Goal: Use online tool/utility: Utilize a website feature to perform a specific function

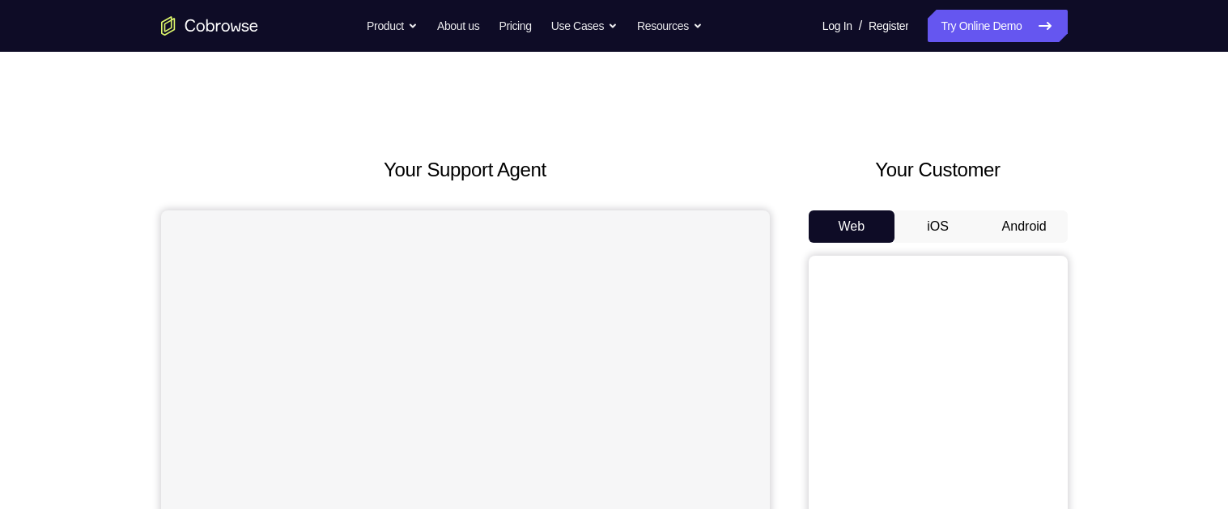
click at [1030, 232] on button "Android" at bounding box center [1024, 226] width 87 height 32
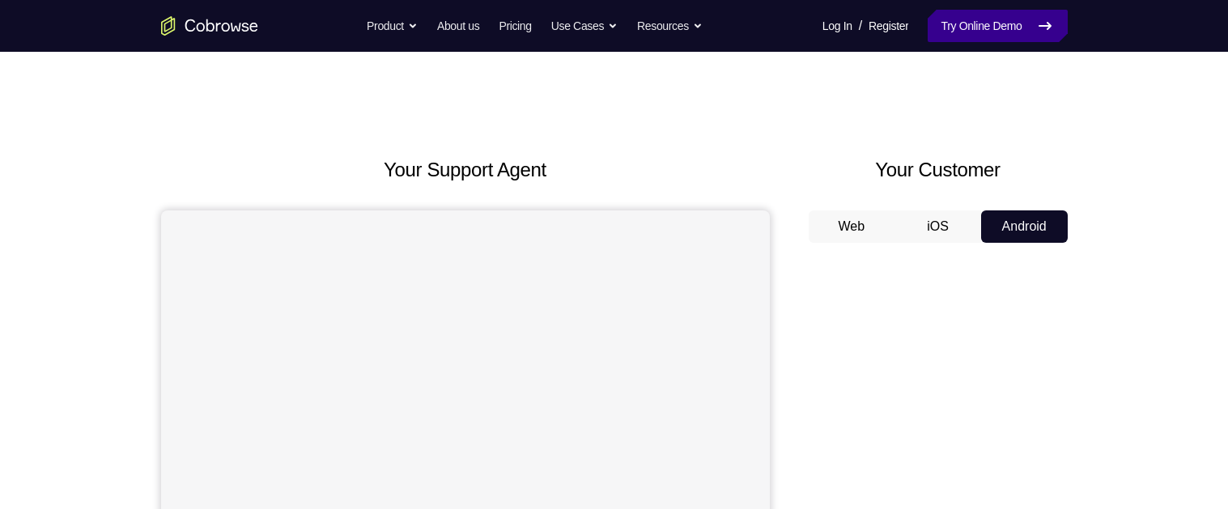
click at [1015, 21] on link "Try Online Demo" at bounding box center [997, 26] width 139 height 32
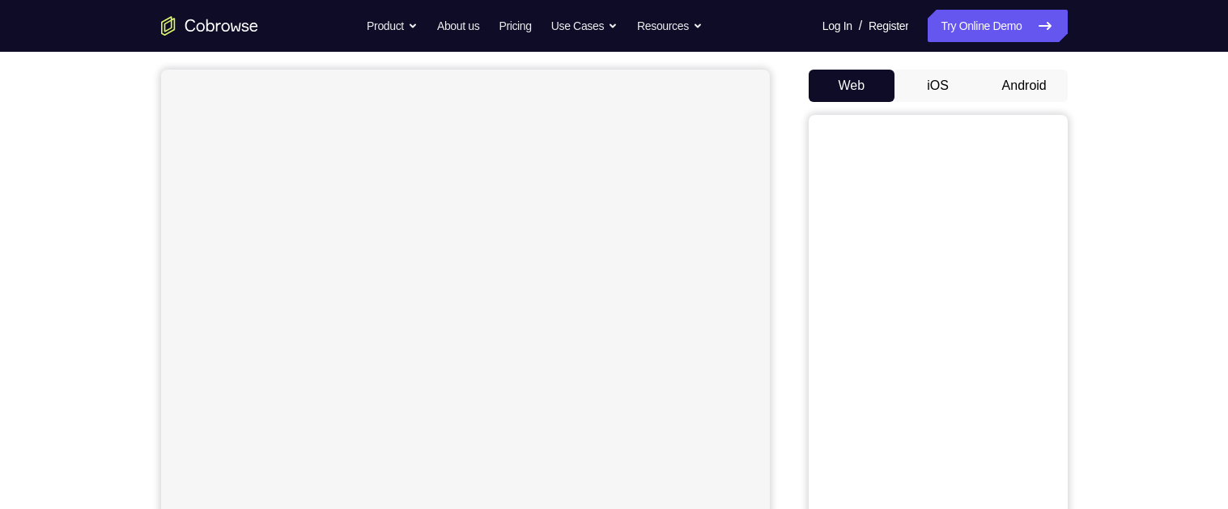
click at [1020, 85] on button "Android" at bounding box center [1024, 86] width 87 height 32
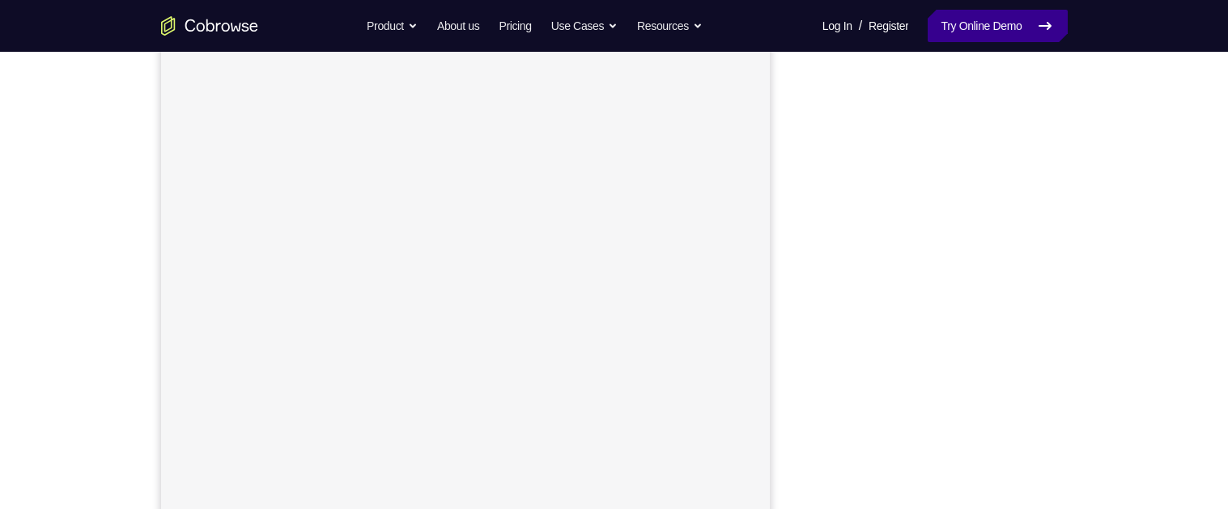
click at [1001, 19] on link "Try Online Demo" at bounding box center [997, 26] width 139 height 32
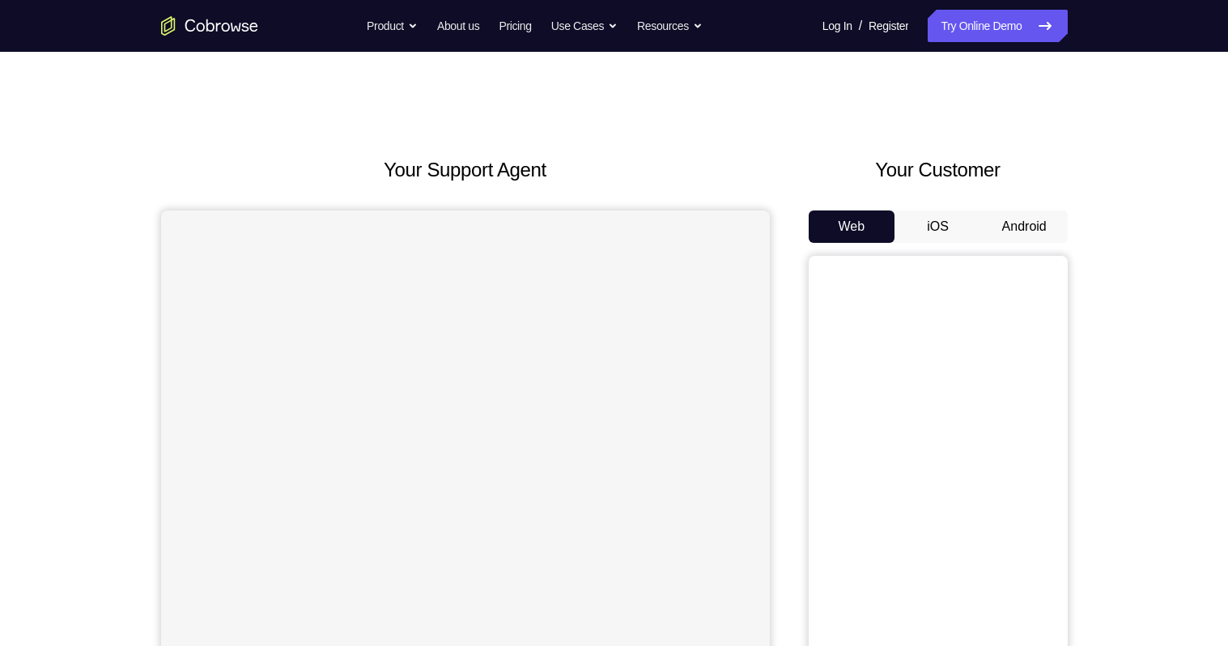
click at [1063, 210] on button "Android" at bounding box center [1024, 226] width 87 height 32
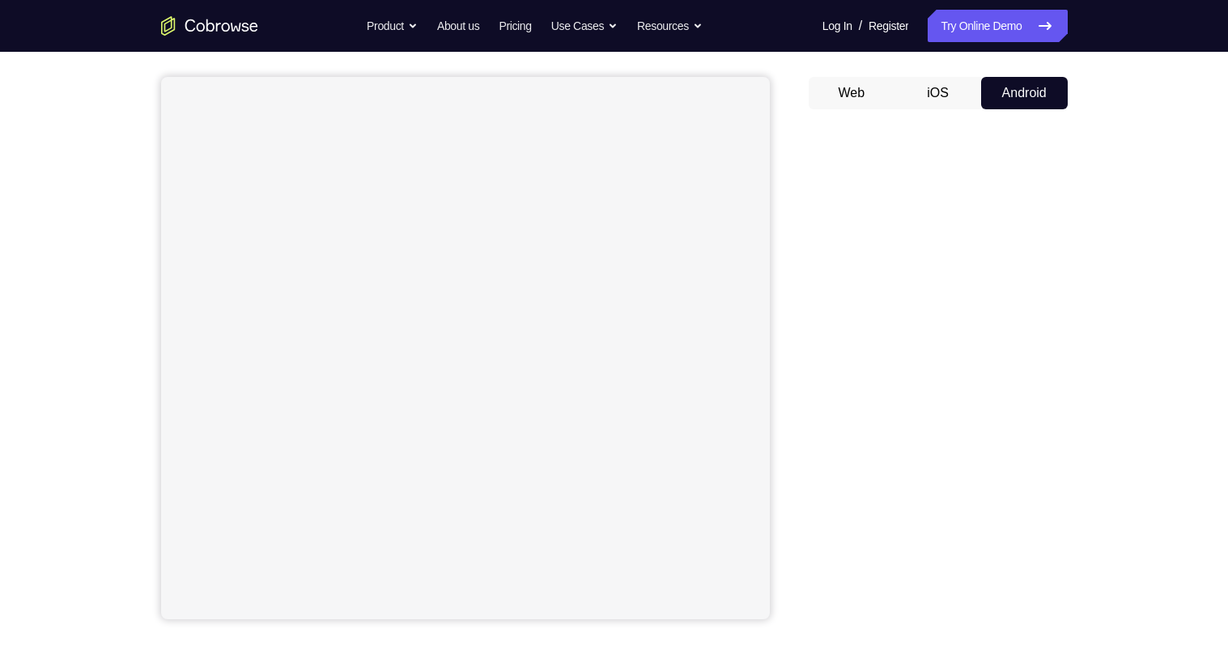
scroll to position [134, 0]
click at [969, 100] on button "iOS" at bounding box center [937, 93] width 87 height 32
click at [1007, 104] on button "Android" at bounding box center [1024, 93] width 87 height 32
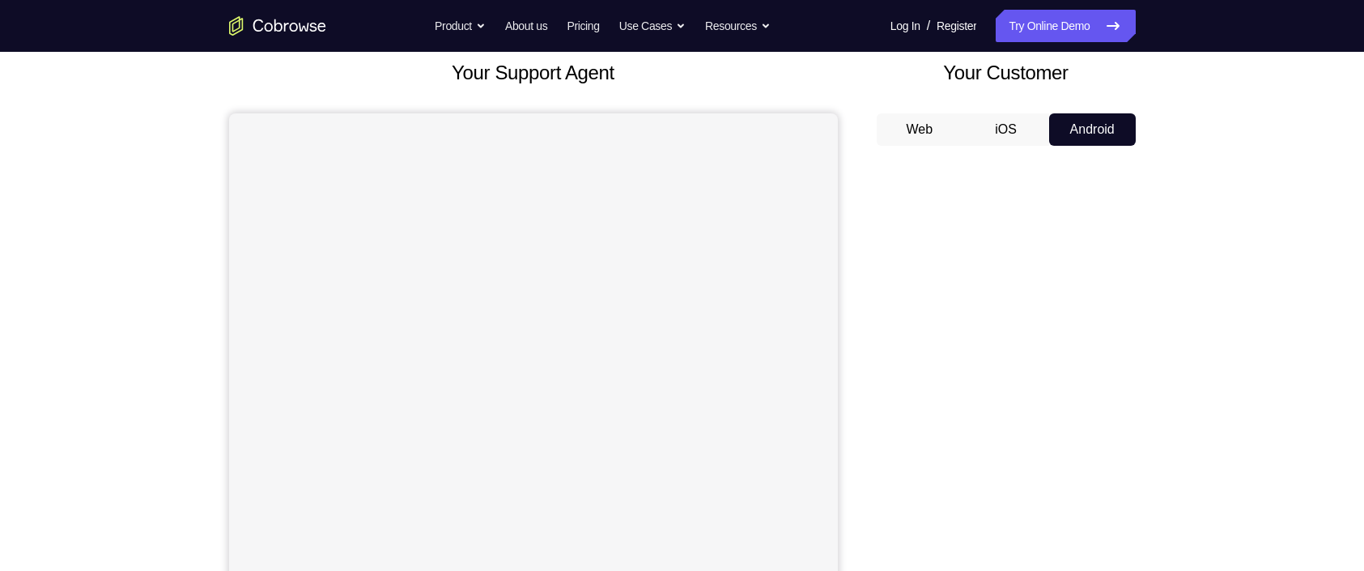
scroll to position [93, 0]
